Goal: Find specific page/section: Find specific page/section

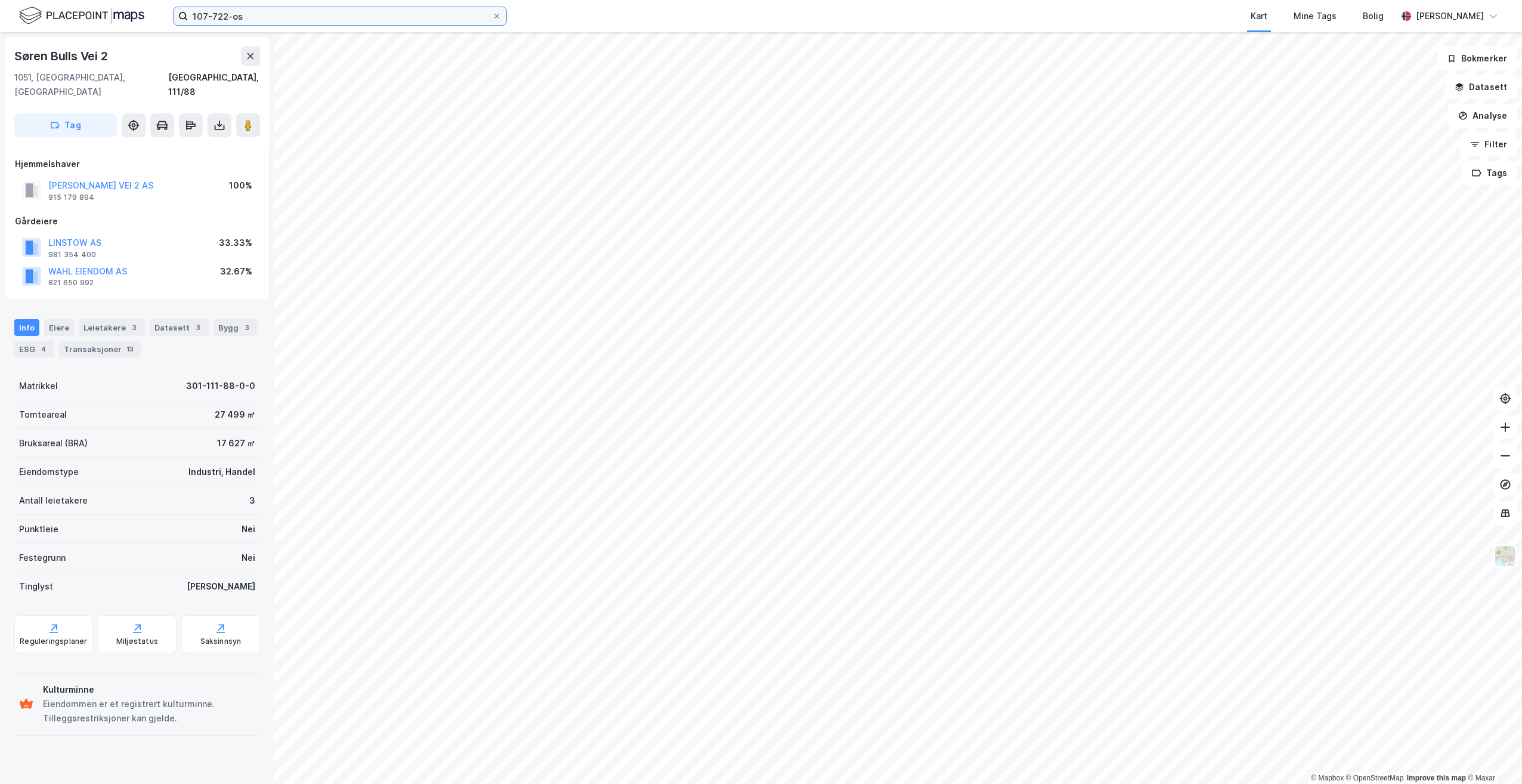
click at [250, 17] on input "107-722-os" at bounding box center [340, 16] width 305 height 18
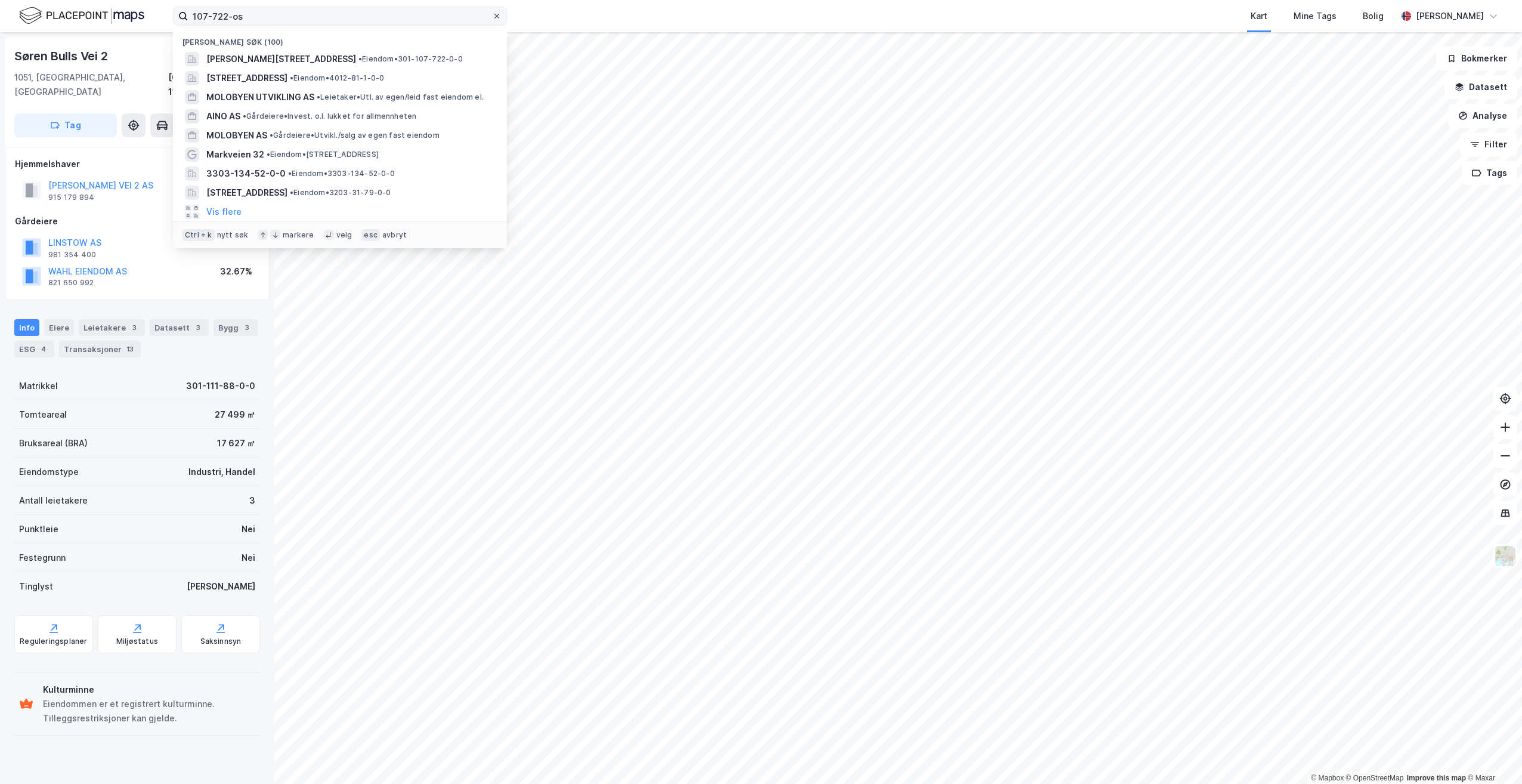
click at [496, 13] on icon at bounding box center [496, 16] width 7 height 7
click at [492, 13] on input "107-722-os" at bounding box center [340, 16] width 305 height 18
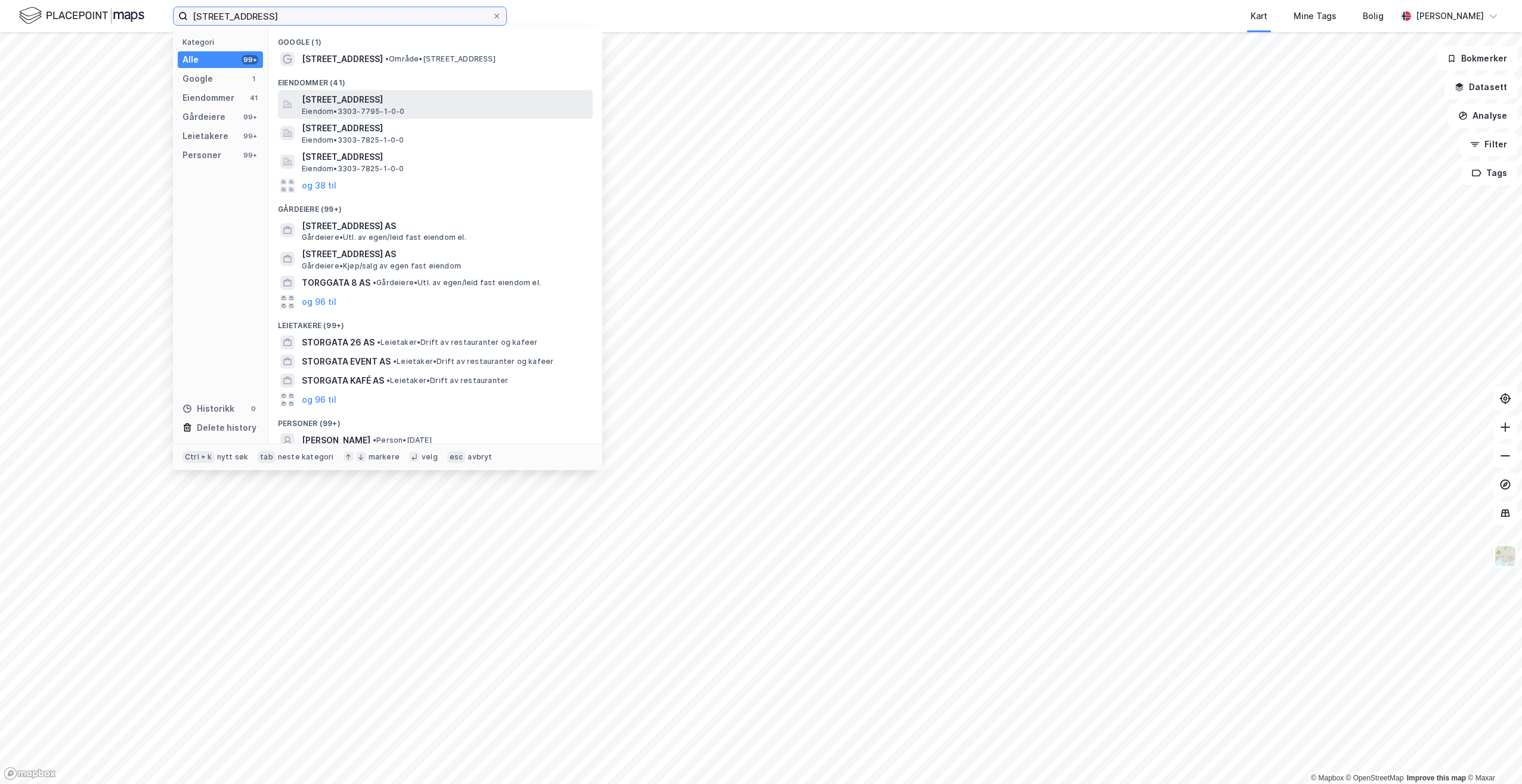
type input "[STREET_ADDRESS]"
click at [349, 98] on span "[STREET_ADDRESS]" at bounding box center [445, 99] width 286 height 14
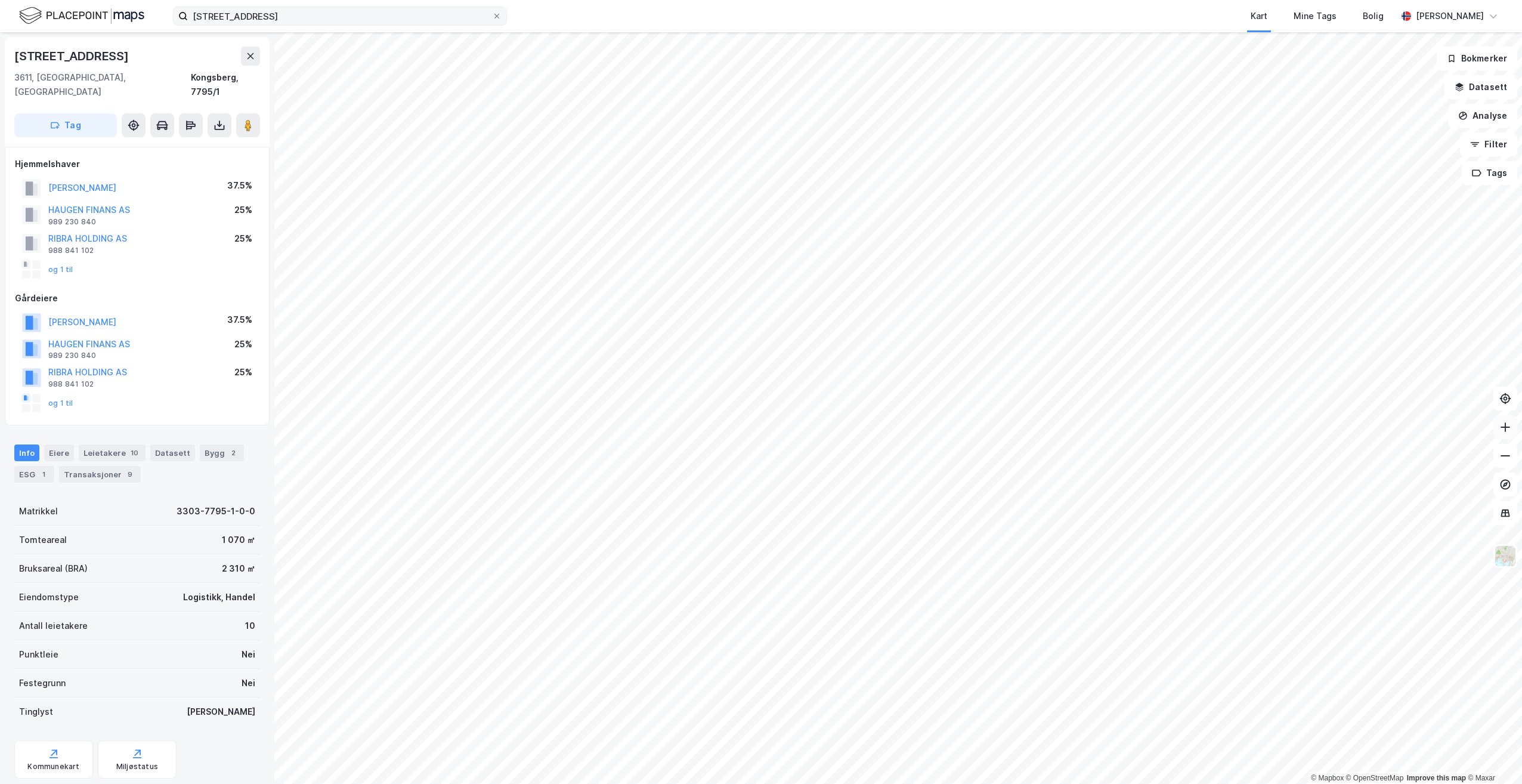
click at [1505, 426] on icon at bounding box center [1506, 427] width 12 height 12
